Goal: Information Seeking & Learning: Learn about a topic

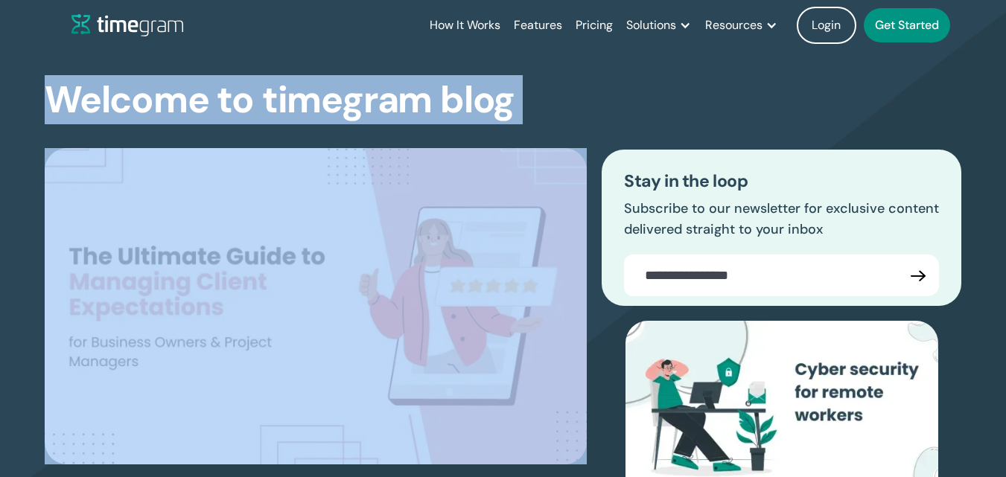
click at [570, 116] on section "Welcome to timegram blog The Ultimate Guide to Managing Client Expectations for…" at bounding box center [503, 307] width 1006 height 632
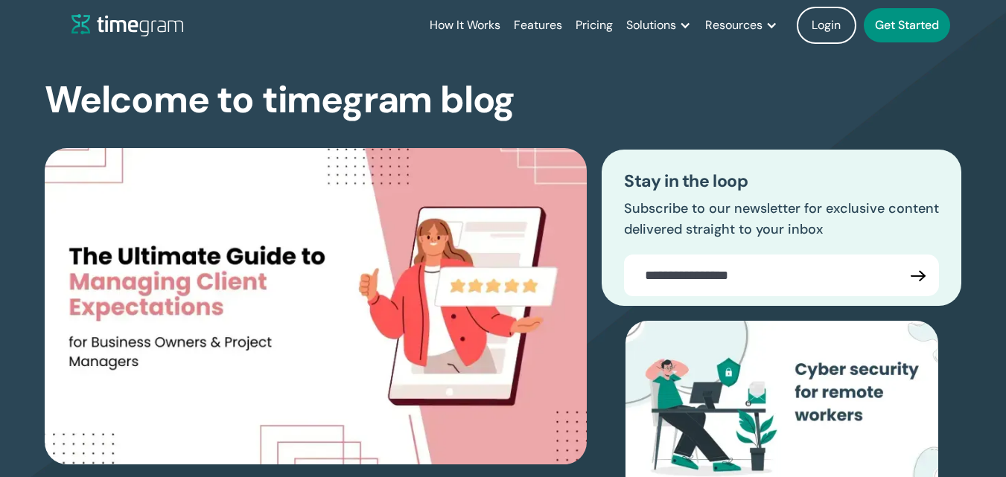
click at [570, 116] on div "Welcome to timegram blog The Ultimate Guide to Managing Client Expectations for…" at bounding box center [503, 337] width 917 height 572
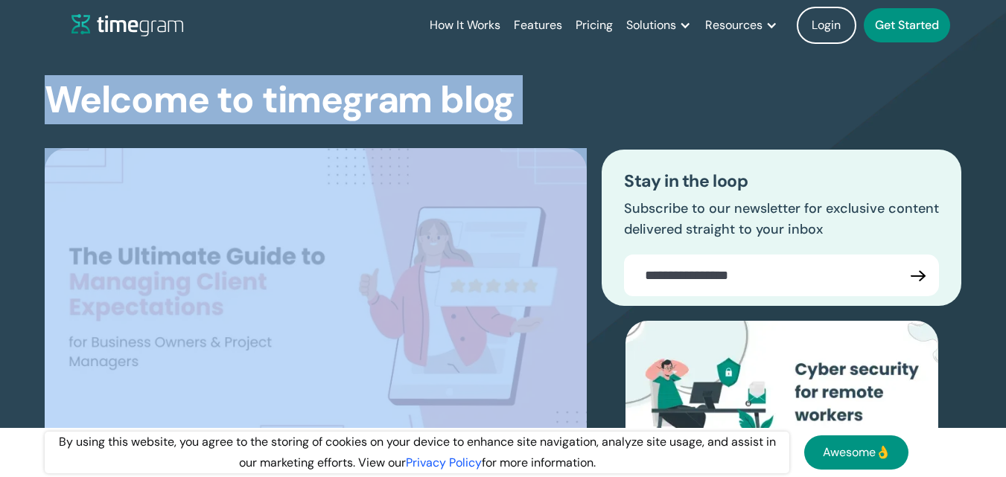
drag, startPoint x: 78, startPoint y: 116, endPoint x: 518, endPoint y: 116, distance: 439.4
click at [518, 116] on section "Welcome to timegram blog The Ultimate Guide to Managing Client Expectations for…" at bounding box center [503, 307] width 1006 height 632
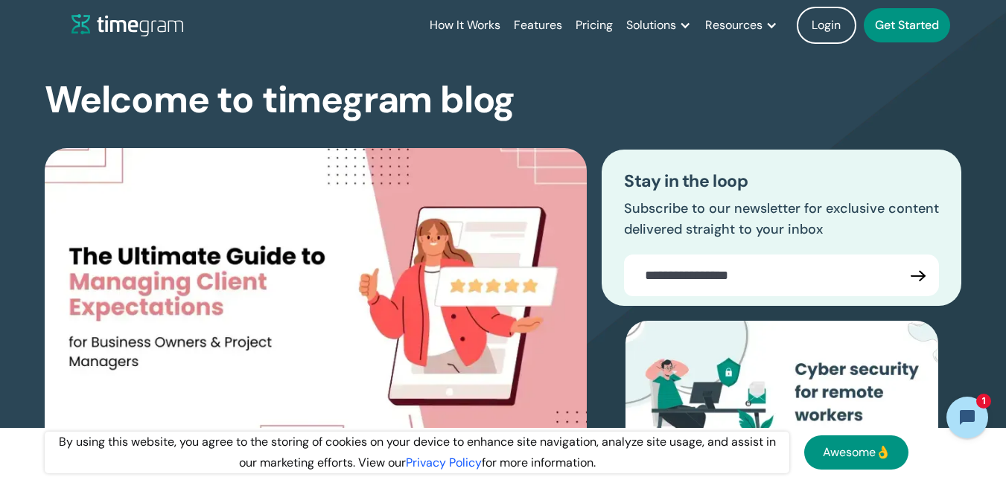
click at [518, 116] on div "Welcome to timegram blog The Ultimate Guide to Managing Client Expectations for…" at bounding box center [503, 337] width 917 height 572
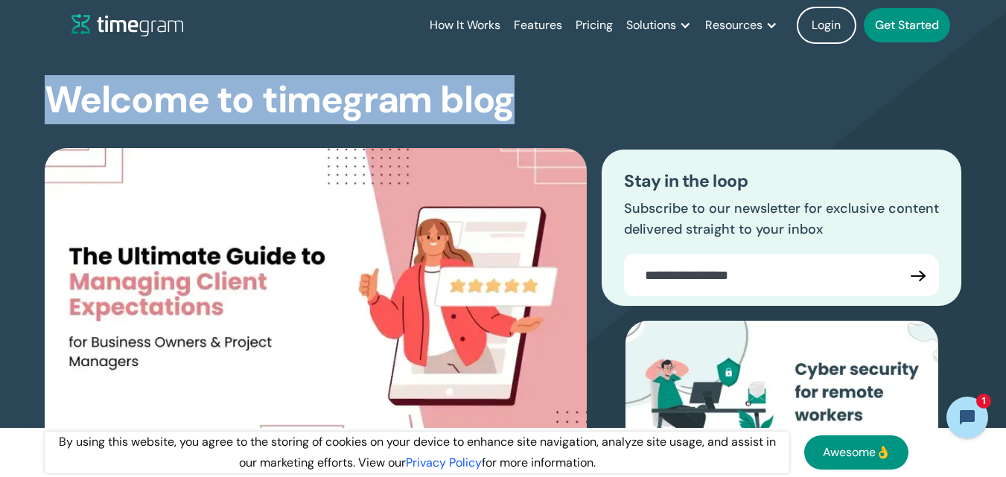
drag, startPoint x: 518, startPoint y: 102, endPoint x: 30, endPoint y: 102, distance: 488.6
click at [30, 102] on section "Welcome to timegram blog The Ultimate Guide to Managing Client Expectations for…" at bounding box center [503, 307] width 1006 height 632
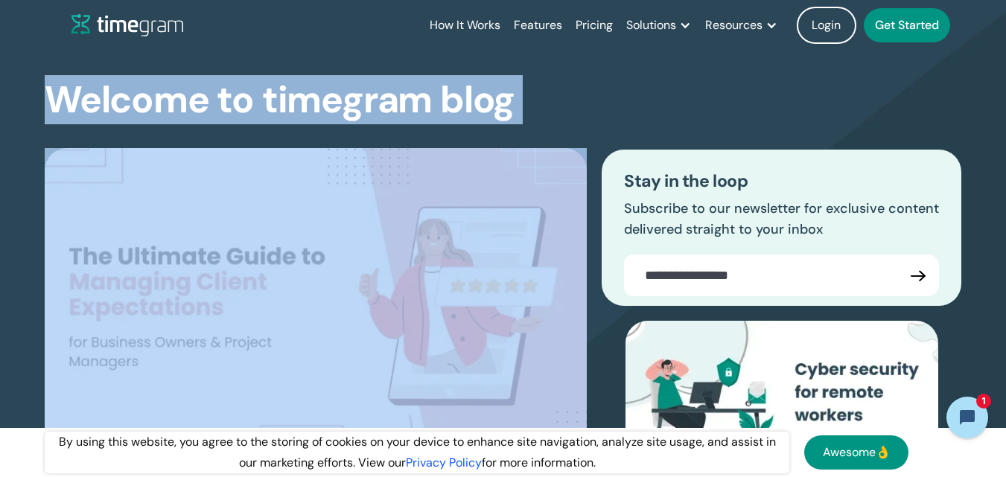
drag, startPoint x: 59, startPoint y: 104, endPoint x: 538, endPoint y: 118, distance: 479.1
click at [538, 118] on div "Welcome to timegram blog The Ultimate Guide to Managing Client Expectations for…" at bounding box center [503, 337] width 917 height 572
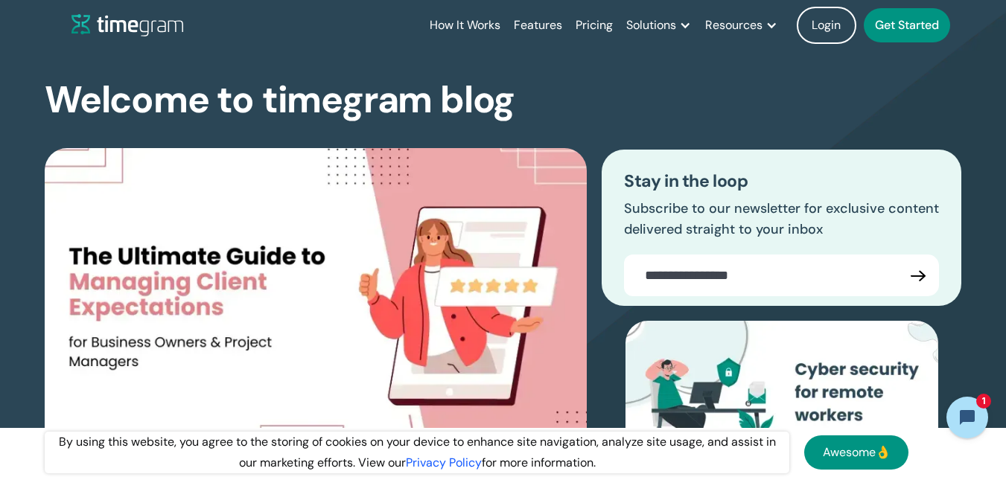
click at [538, 118] on div "Welcome to timegram blog The Ultimate Guide to Managing Client Expectations for…" at bounding box center [503, 337] width 917 height 572
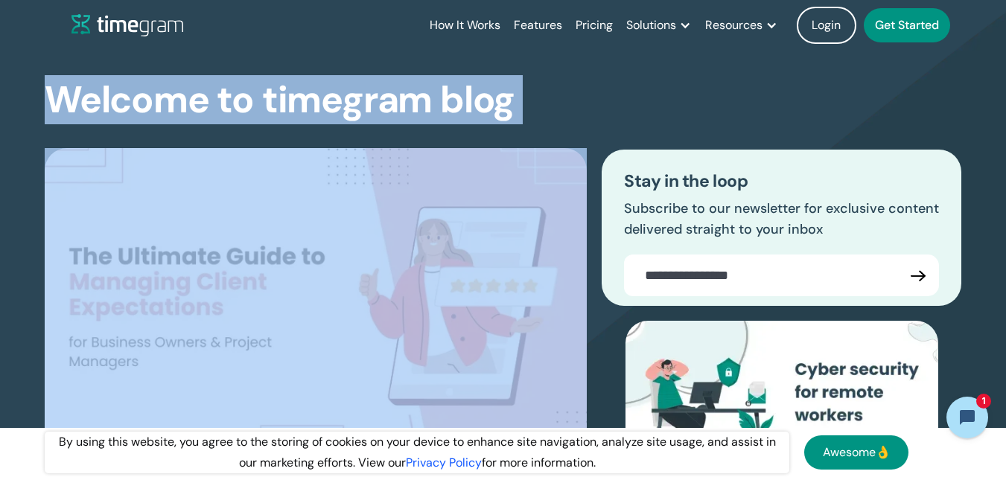
drag, startPoint x: 538, startPoint y: 118, endPoint x: 42, endPoint y: 101, distance: 496.3
click at [42, 101] on section "Welcome to timegram blog The Ultimate Guide to Managing Client Expectations for…" at bounding box center [503, 307] width 1006 height 632
click at [41, 101] on section "Welcome to timegram blog The Ultimate Guide to Managing Client Expectations for…" at bounding box center [503, 307] width 1006 height 632
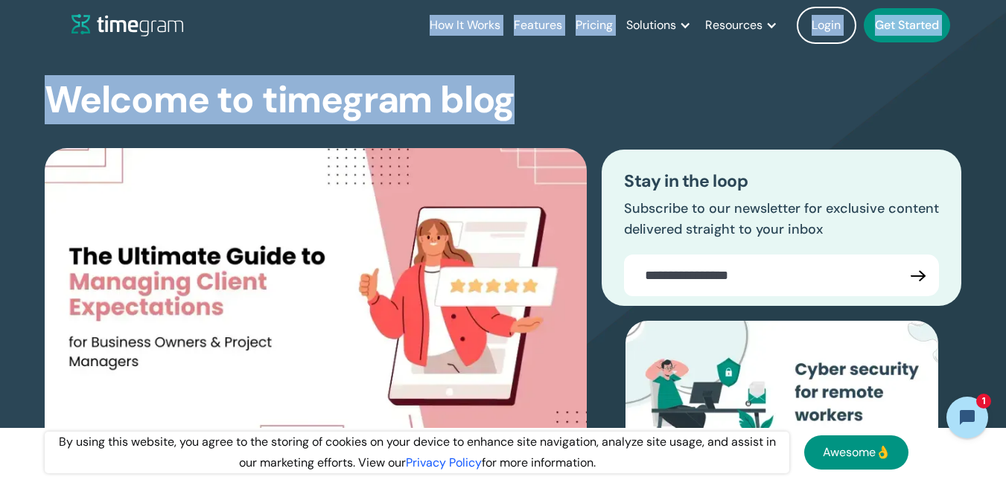
drag, startPoint x: 408, startPoint y: 15, endPoint x: 506, endPoint y: 97, distance: 128.0
click at [506, 97] on h1 "Welcome to timegram blog" at bounding box center [280, 99] width 470 height 39
